Goal: Task Accomplishment & Management: Complete application form

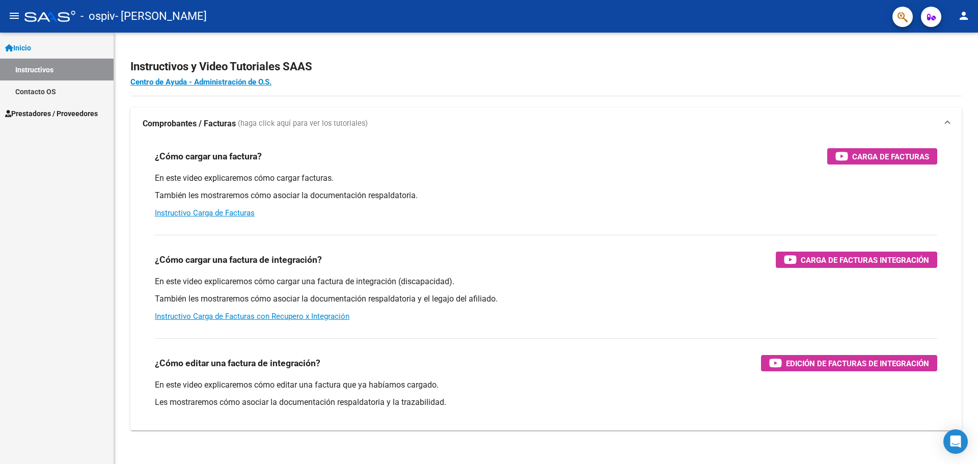
click at [72, 106] on link "Prestadores / Proveedores" at bounding box center [57, 113] width 114 height 22
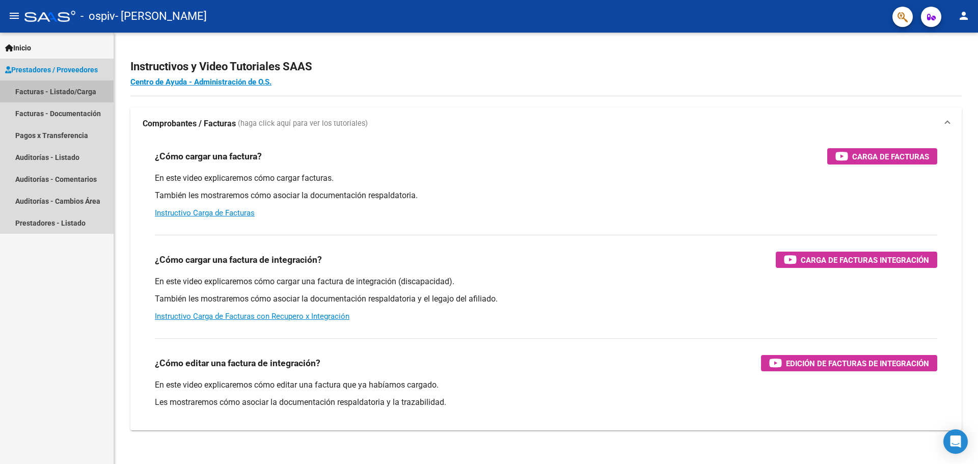
click at [78, 92] on link "Facturas - Listado/Carga" at bounding box center [57, 91] width 114 height 22
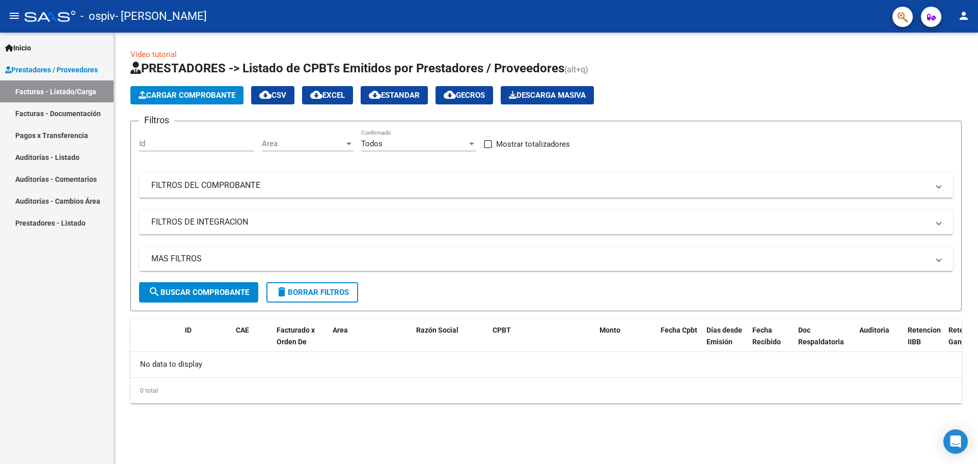
click at [188, 89] on button "Cargar Comprobante" at bounding box center [186, 95] width 113 height 18
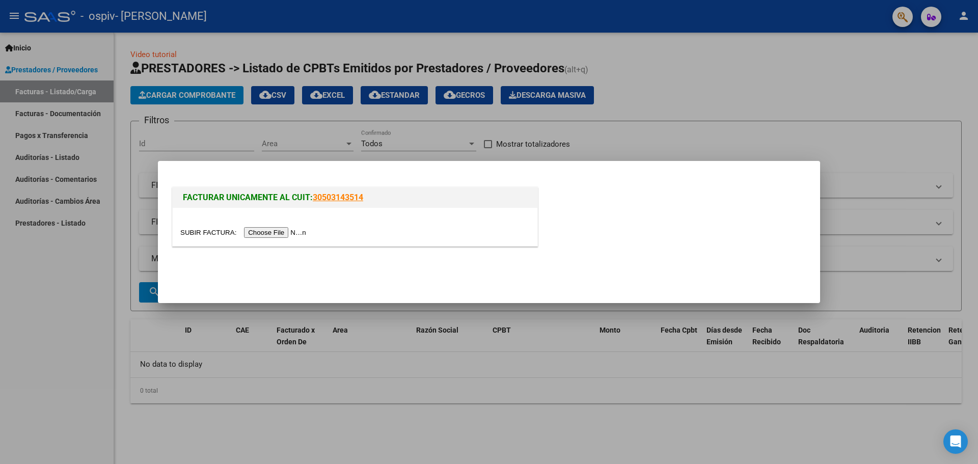
click at [283, 228] on input "file" at bounding box center [244, 232] width 129 height 11
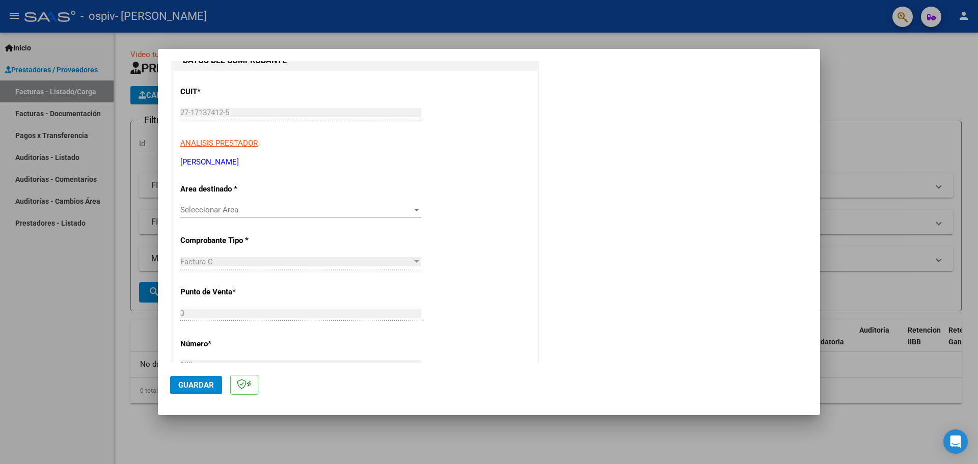
scroll to position [102, 0]
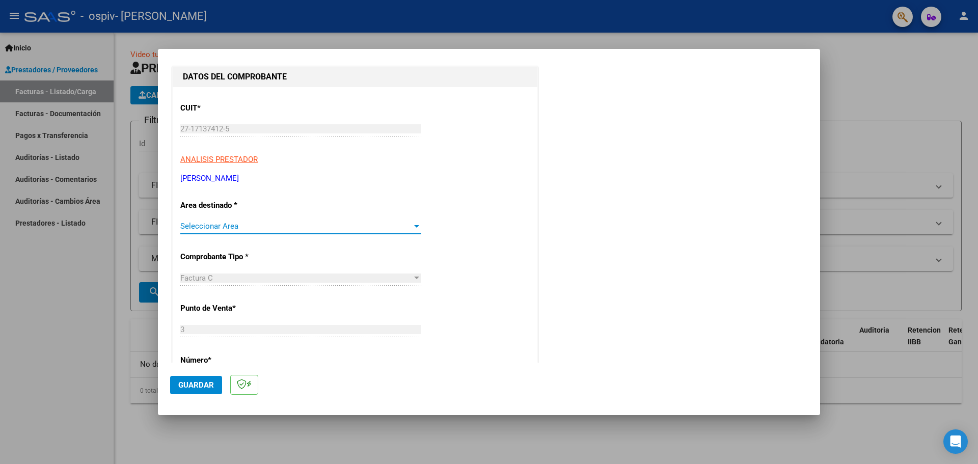
click at [243, 224] on span "Seleccionar Area" at bounding box center [296, 226] width 232 height 9
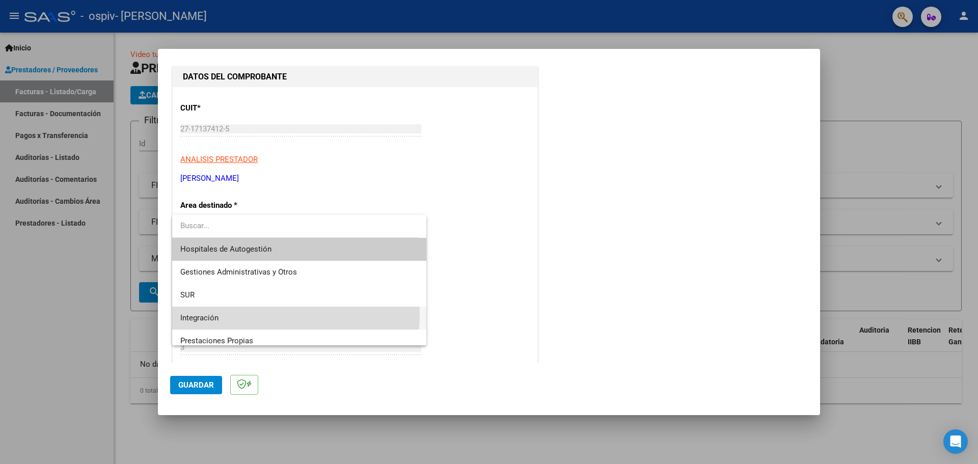
click at [233, 314] on span "Integración" at bounding box center [299, 318] width 238 height 23
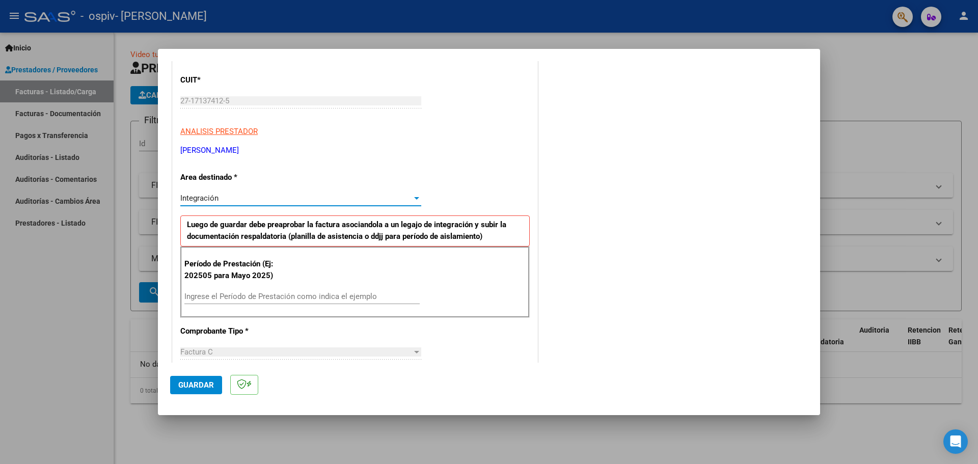
scroll to position [204, 0]
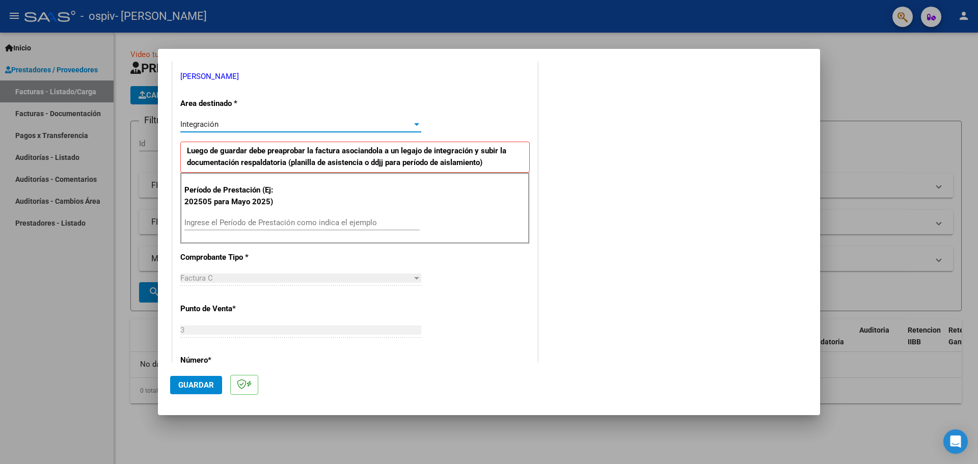
click at [292, 226] on input "Ingrese el Período de Prestación como indica el ejemplo" at bounding box center [301, 222] width 235 height 9
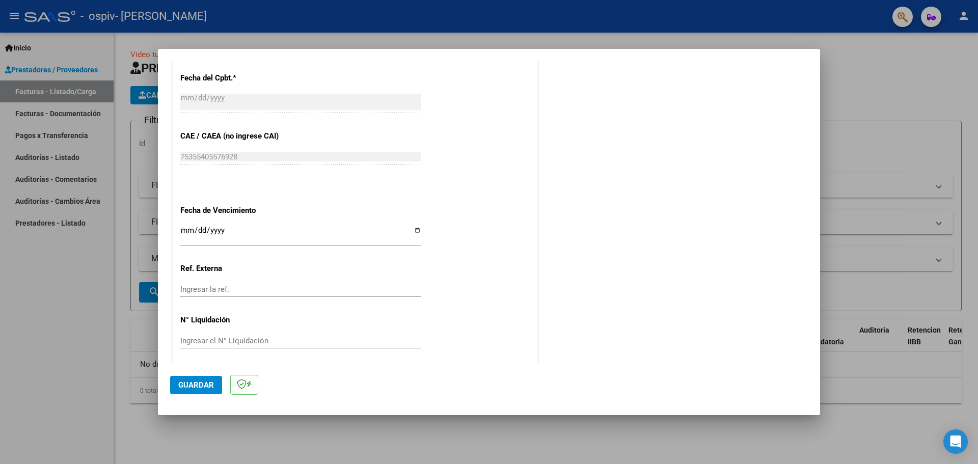
scroll to position [595, 0]
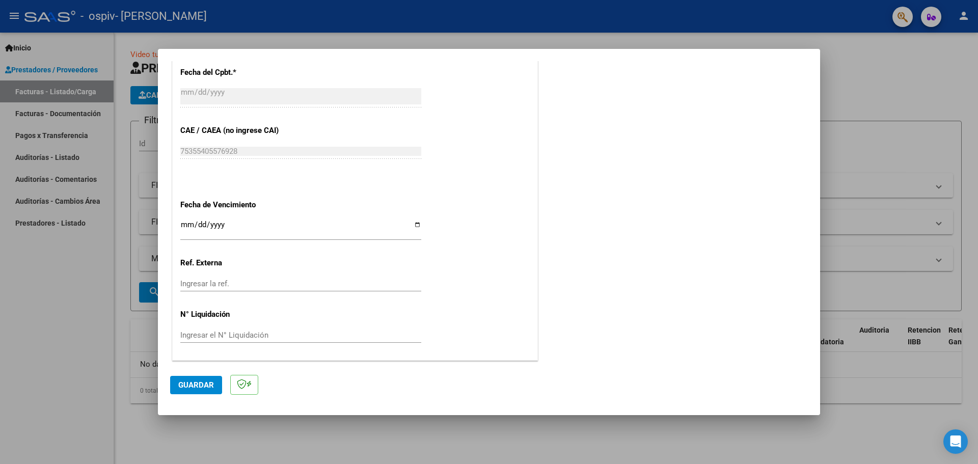
type input "202508"
click at [409, 226] on input "Ingresar la fecha" at bounding box center [300, 229] width 241 height 16
click at [414, 225] on input "Ingresar la fecha" at bounding box center [300, 229] width 241 height 16
type input "[DATE]"
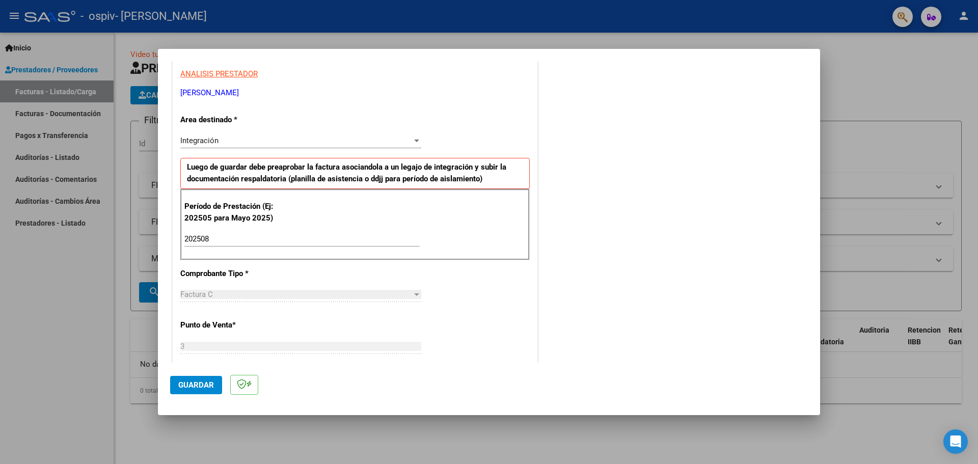
scroll to position [137, 0]
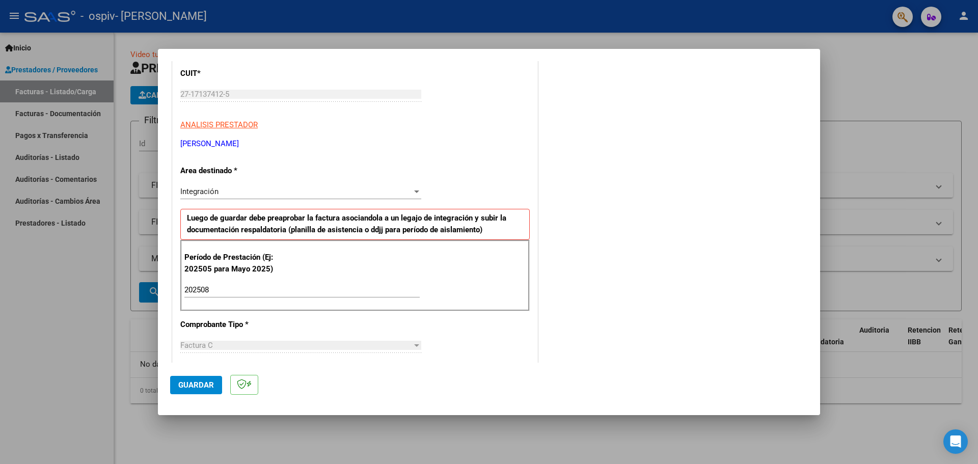
click at [186, 381] on span "Guardar" at bounding box center [196, 385] width 36 height 9
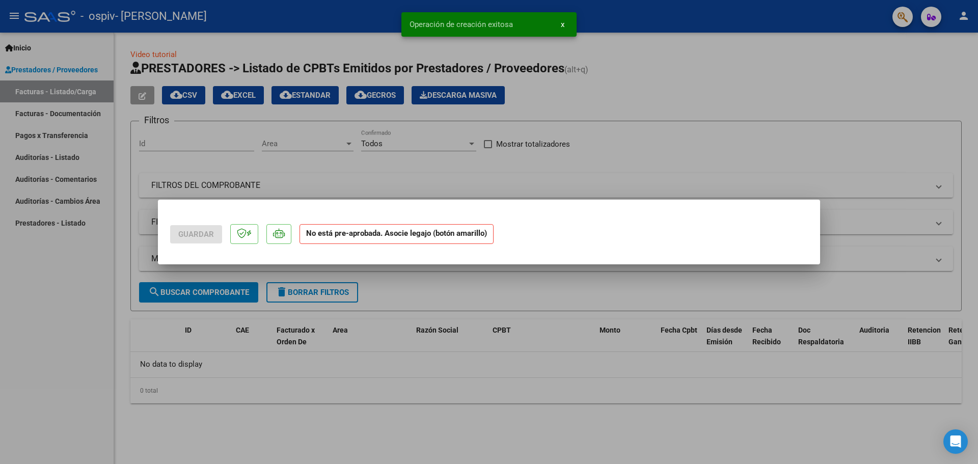
scroll to position [0, 0]
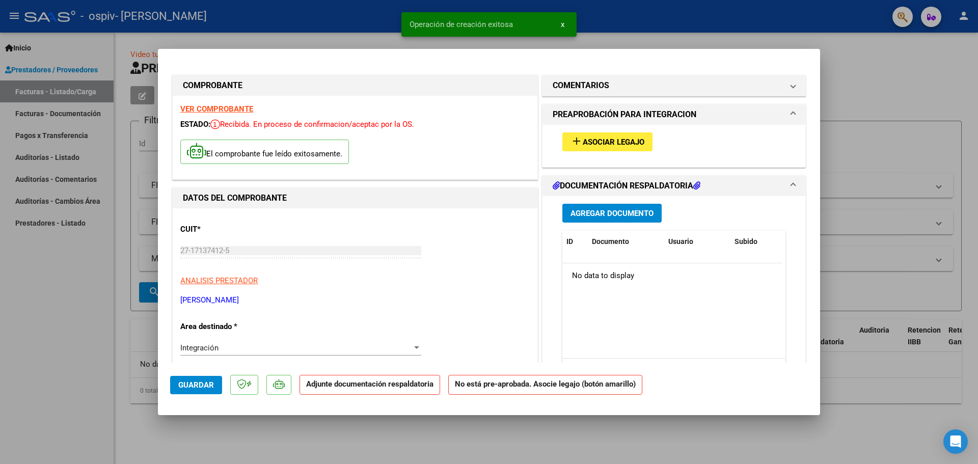
click at [606, 141] on span "Asociar Legajo" at bounding box center [614, 142] width 62 height 9
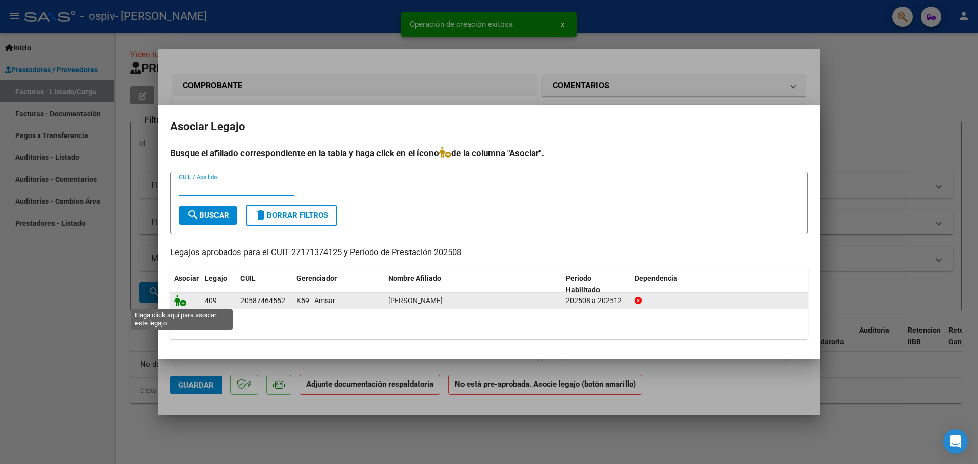
click at [178, 300] on icon at bounding box center [180, 300] width 12 height 11
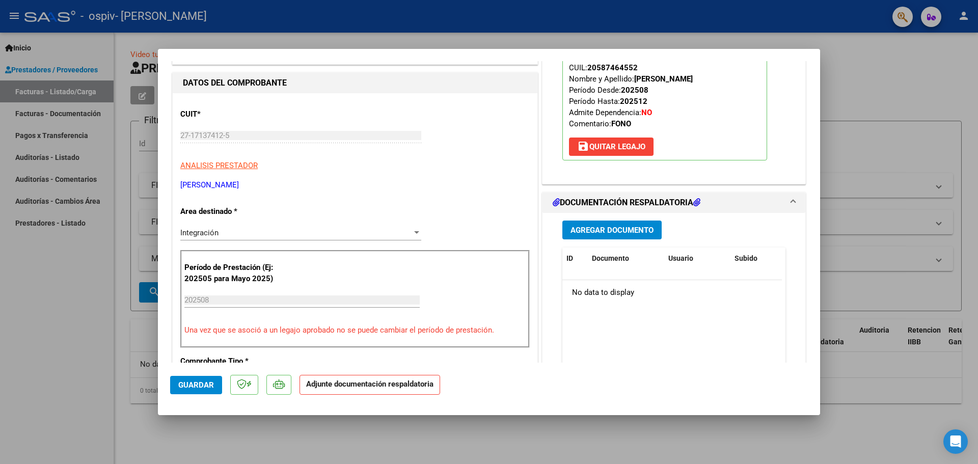
scroll to position [153, 0]
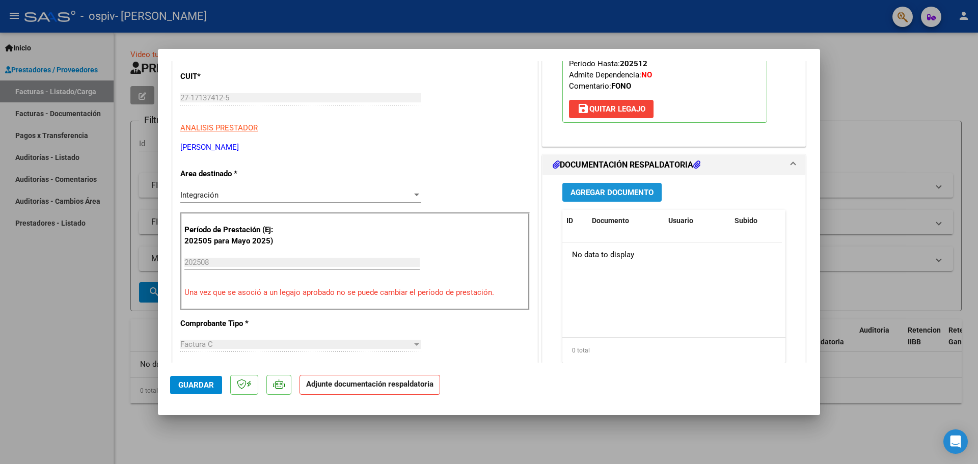
click at [621, 194] on span "Agregar Documento" at bounding box center [612, 192] width 83 height 9
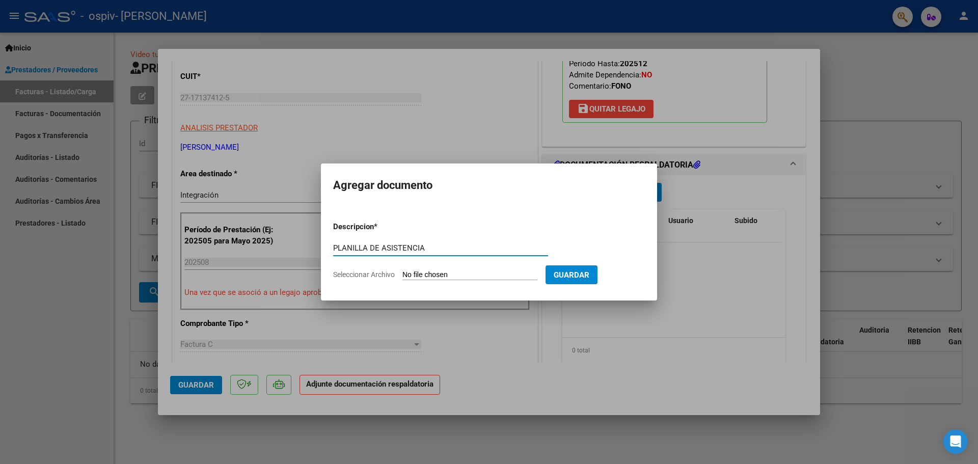
type input "PLANILLA DE ASISTENCIA"
click at [438, 267] on form "Descripcion * PLANILLA DE ASISTENCIA Escriba aquí una descripcion Seleccionar A…" at bounding box center [489, 250] width 312 height 74
click at [439, 275] on input "Seleccionar Archivo" at bounding box center [469, 276] width 135 height 10
type input "C:\fakepath\ASISTENCIA FONOAUDIOLOGIA [PERSON_NAME][DATE].pdf"
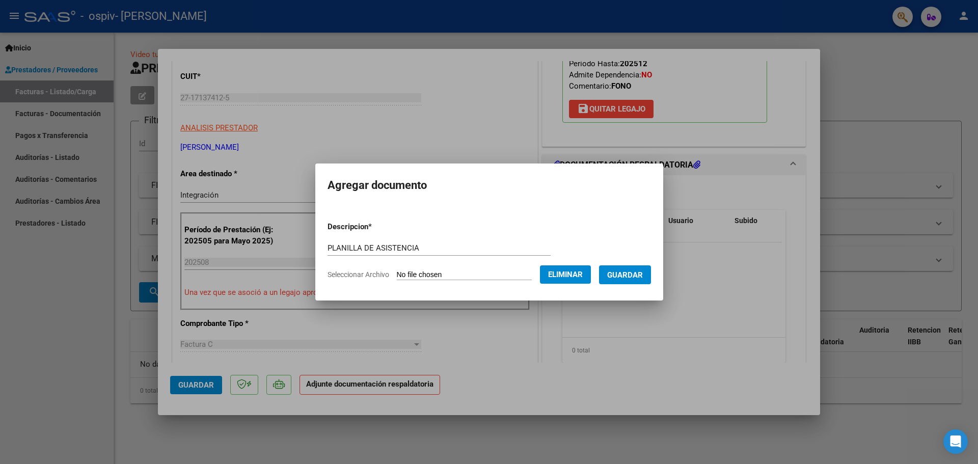
click at [643, 277] on span "Guardar" at bounding box center [625, 275] width 36 height 9
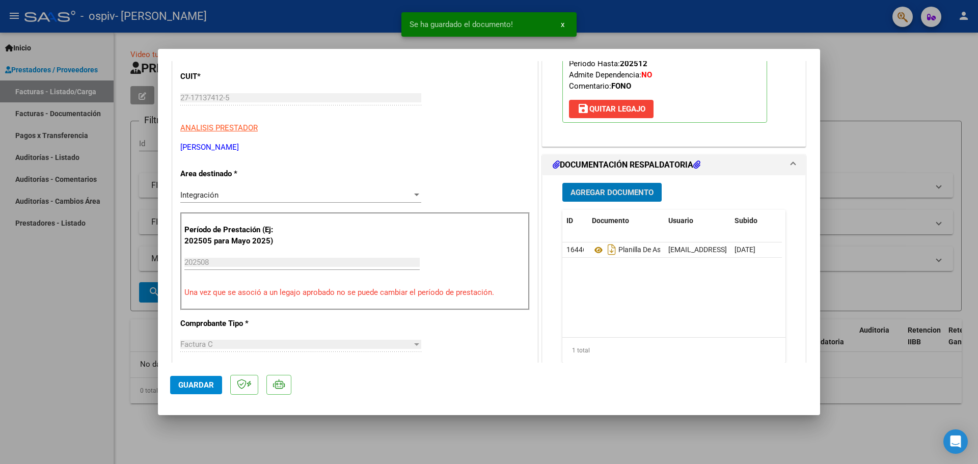
click at [620, 188] on span "Agregar Documento" at bounding box center [612, 192] width 83 height 9
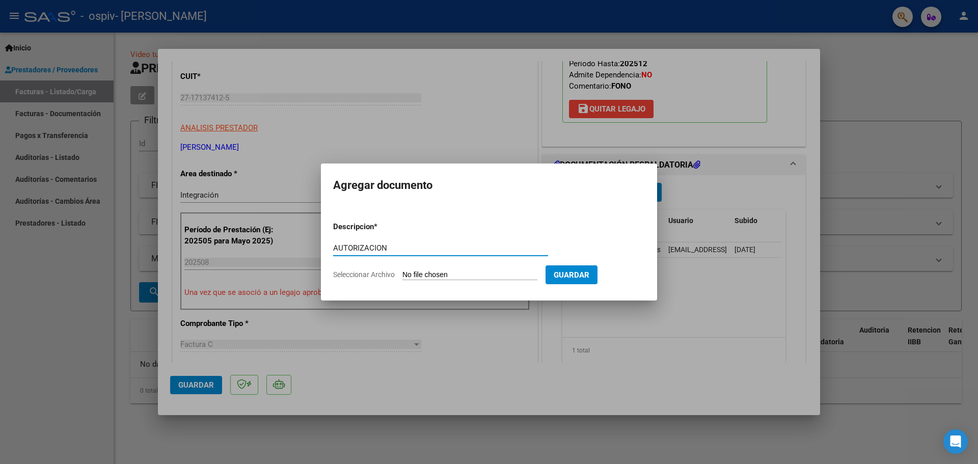
type input "AUTORIZACION"
click at [434, 274] on input "Seleccionar Archivo" at bounding box center [469, 276] width 135 height 10
type input "C:\fakepath\[PERSON_NAME] 2025 OK.pdf"
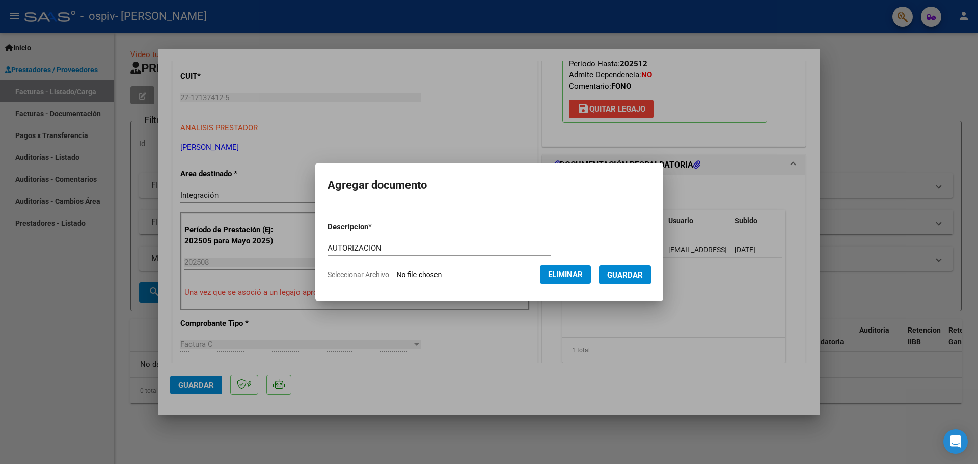
click at [626, 278] on span "Guardar" at bounding box center [625, 275] width 36 height 9
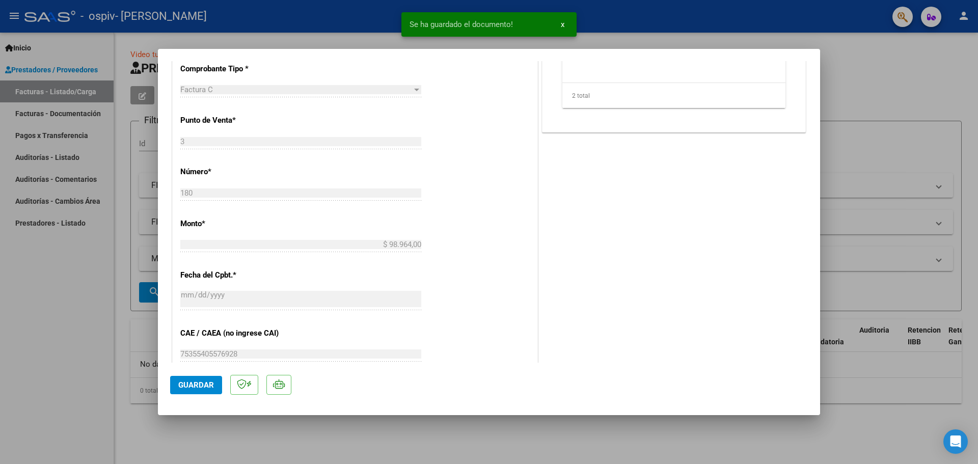
scroll to position [610, 0]
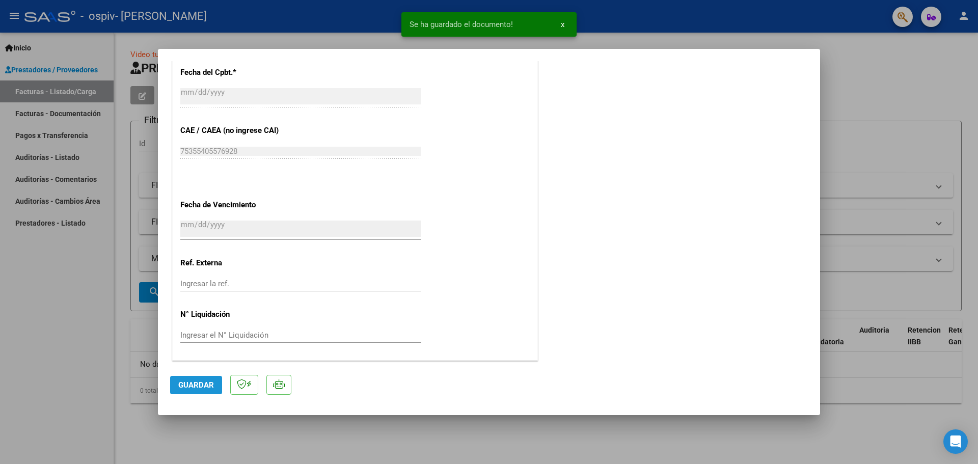
click at [192, 378] on button "Guardar" at bounding box center [196, 385] width 52 height 18
click at [872, 89] on div at bounding box center [489, 232] width 978 height 464
type input "$ 0,00"
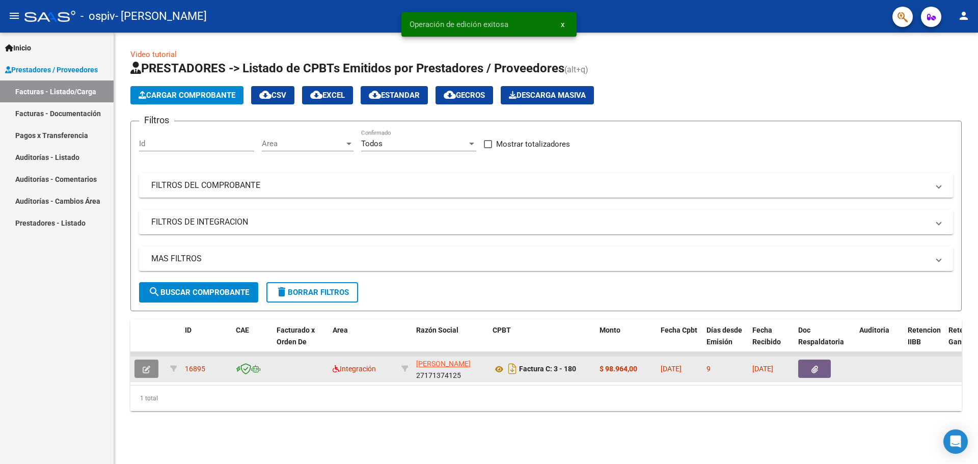
click at [148, 369] on icon "button" at bounding box center [147, 370] width 8 height 8
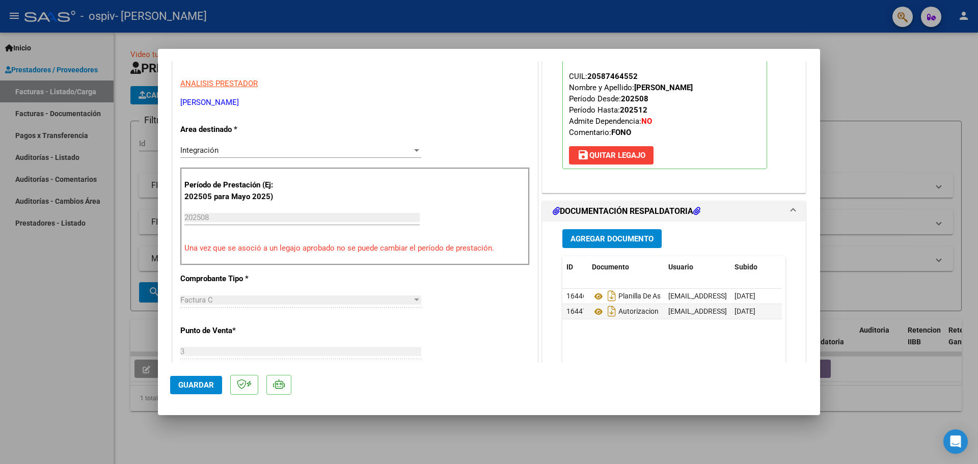
scroll to position [0, 0]
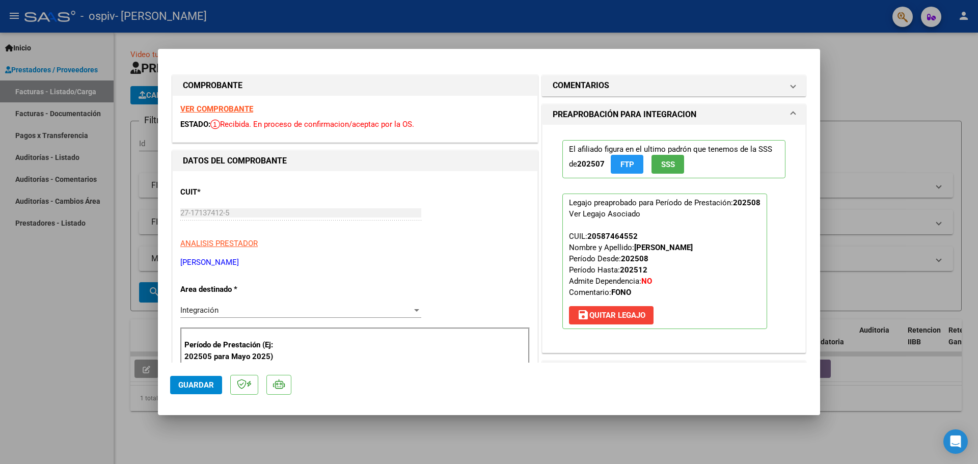
click at [876, 117] on div at bounding box center [489, 232] width 978 height 464
type input "$ 0,00"
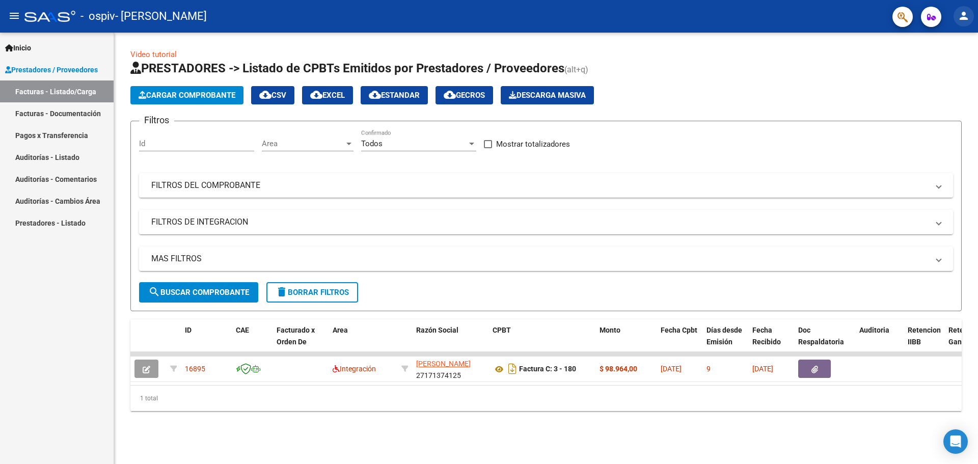
click at [963, 20] on mat-icon "person" at bounding box center [964, 16] width 12 height 12
click at [939, 69] on button "exit_to_app Salir" at bounding box center [943, 67] width 62 height 24
